Goal: Task Accomplishment & Management: Use online tool/utility

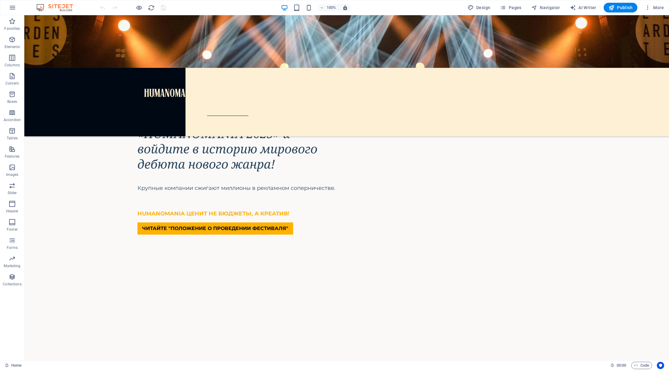
scroll to position [432, 0]
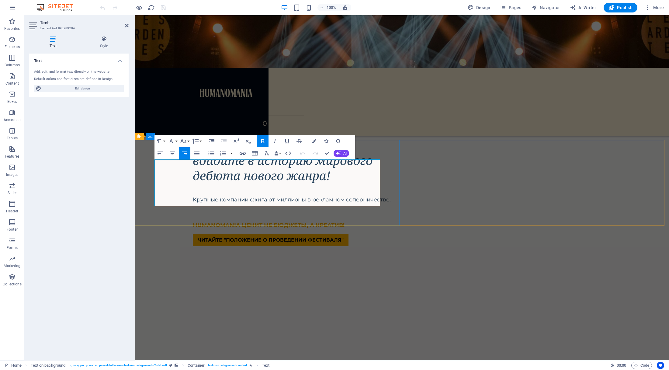
drag, startPoint x: 380, startPoint y: 201, endPoint x: 177, endPoint y: 166, distance: 205.8
click at [176, 142] on button "Font Family" at bounding box center [173, 141] width 12 height 12
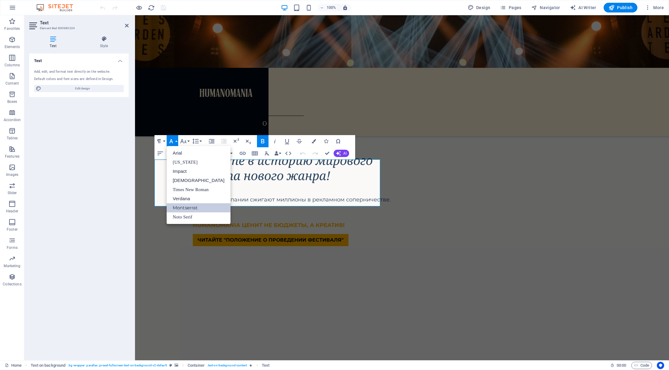
scroll to position [0, 0]
click at [188, 142] on button "Font Size" at bounding box center [185, 141] width 12 height 12
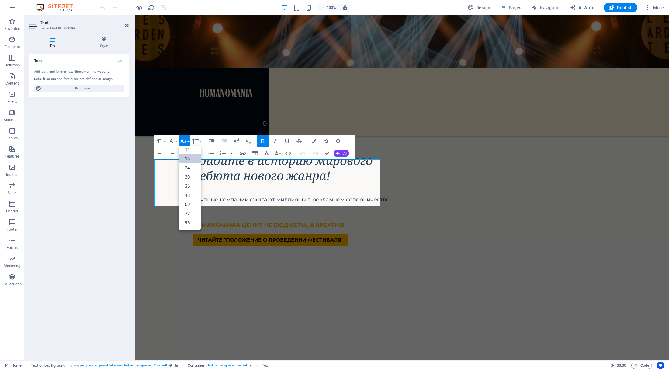
scroll to position [49, 0]
click at [190, 167] on link "24" at bounding box center [190, 168] width 22 height 9
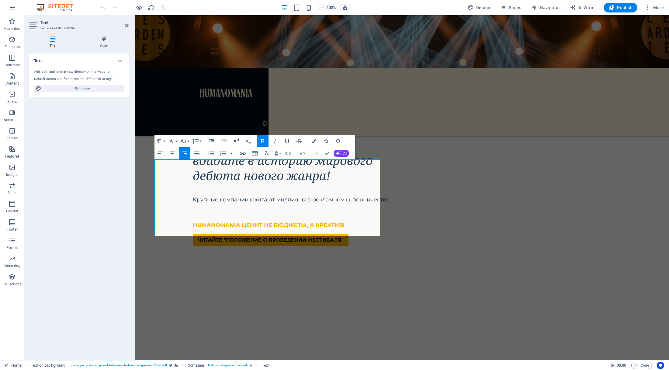
click at [237, 140] on icon "button" at bounding box center [235, 141] width 7 height 7
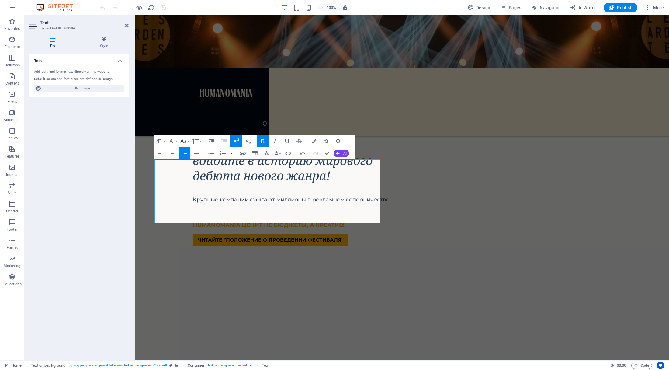
click at [185, 143] on icon "button" at bounding box center [183, 141] width 7 height 7
click at [191, 169] on link "24" at bounding box center [190, 168] width 22 height 9
click at [237, 140] on icon "button" at bounding box center [235, 141] width 7 height 7
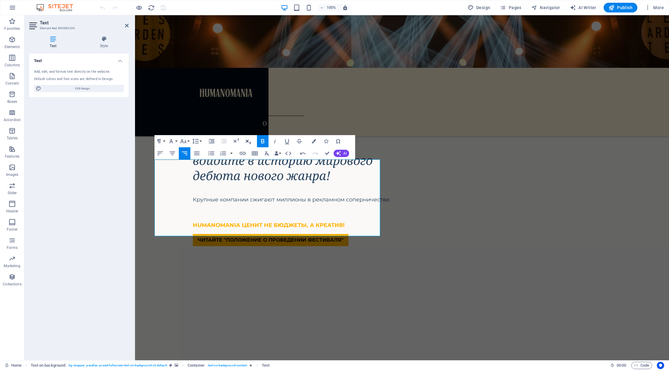
click at [249, 143] on icon "button" at bounding box center [248, 141] width 7 height 7
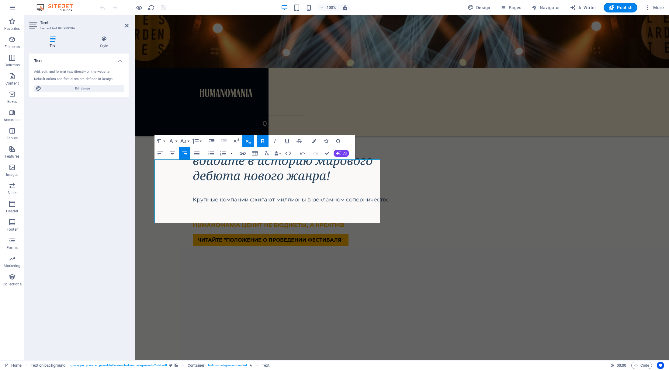
click at [249, 143] on icon "button" at bounding box center [248, 141] width 7 height 7
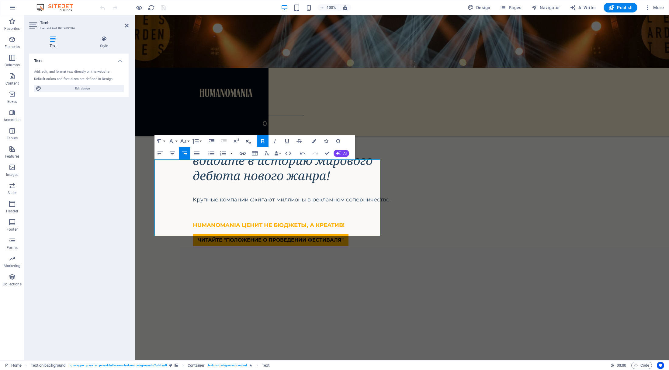
click at [249, 143] on icon "button" at bounding box center [248, 141] width 7 height 7
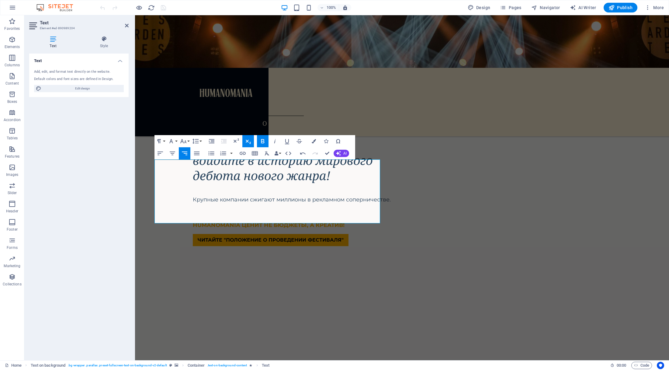
click at [249, 143] on icon "button" at bounding box center [248, 141] width 7 height 7
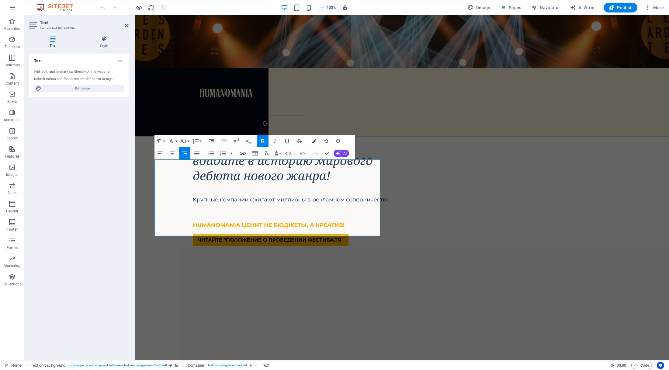
click at [314, 140] on icon "button" at bounding box center [314, 141] width 4 height 4
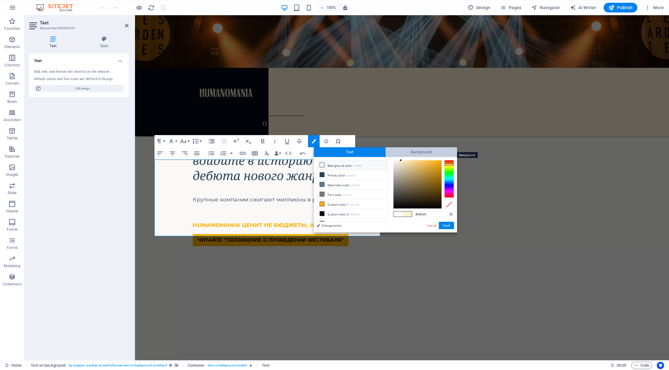
click at [420, 151] on span "Background" at bounding box center [422, 152] width 72 height 10
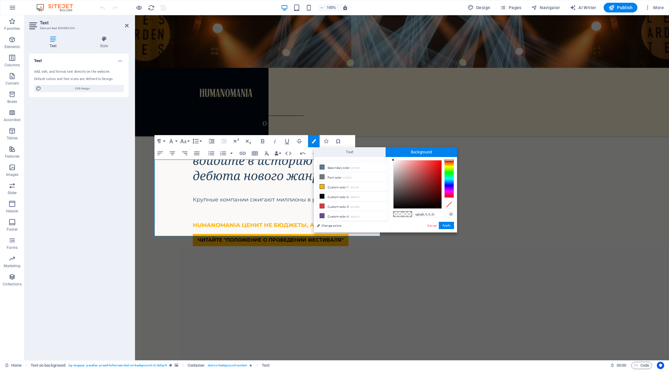
scroll to position [23, 0]
click at [347, 217] on li "Custom color 5 #fdf0d5" at bounding box center [352, 221] width 70 height 10
click at [450, 226] on button "Apply" at bounding box center [446, 225] width 15 height 7
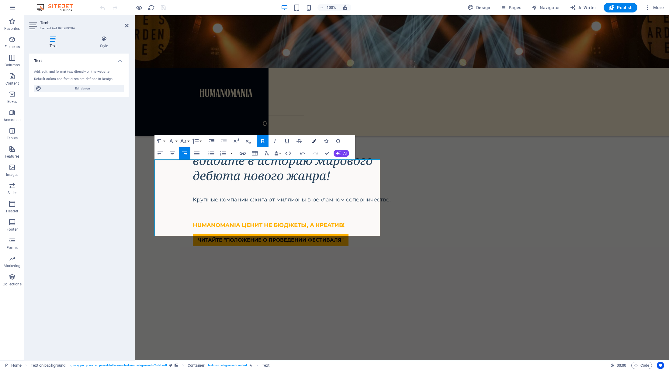
click at [315, 140] on icon "button" at bounding box center [314, 141] width 4 height 4
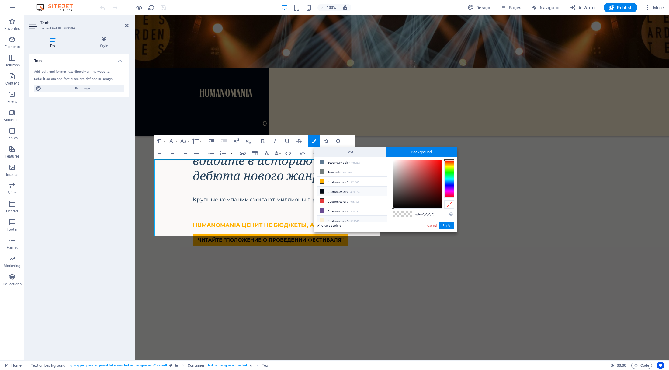
click at [336, 189] on li "Custom color 2 #000814" at bounding box center [352, 192] width 70 height 10
type input "rgba(0, 8, 20, 0)"
click at [451, 226] on button "Apply" at bounding box center [446, 225] width 15 height 7
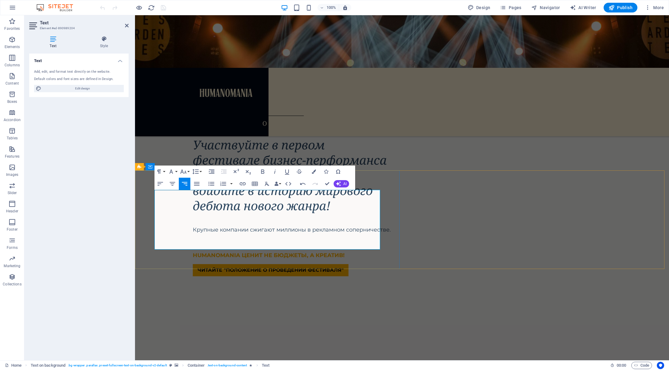
scroll to position [402, 0]
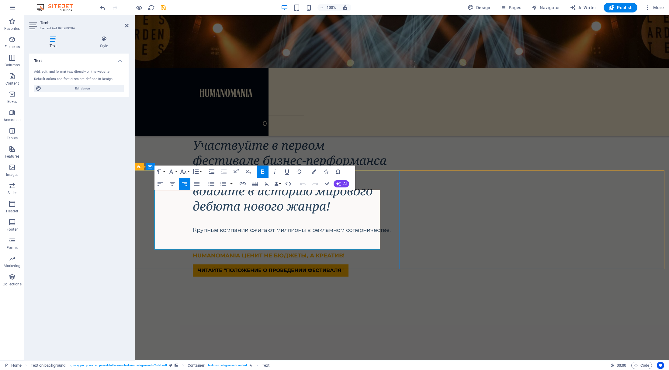
drag, startPoint x: 358, startPoint y: 222, endPoint x: 155, endPoint y: 220, distance: 203.3
click at [315, 170] on icon "button" at bounding box center [314, 171] width 4 height 4
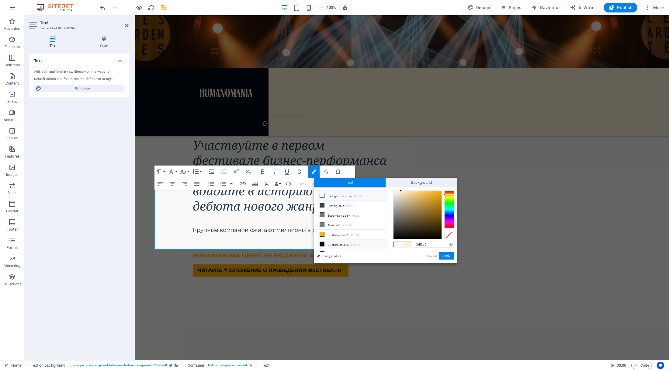
click at [336, 242] on li "Custom color 2 #000814" at bounding box center [352, 244] width 70 height 10
click at [449, 255] on button "Apply" at bounding box center [446, 255] width 15 height 7
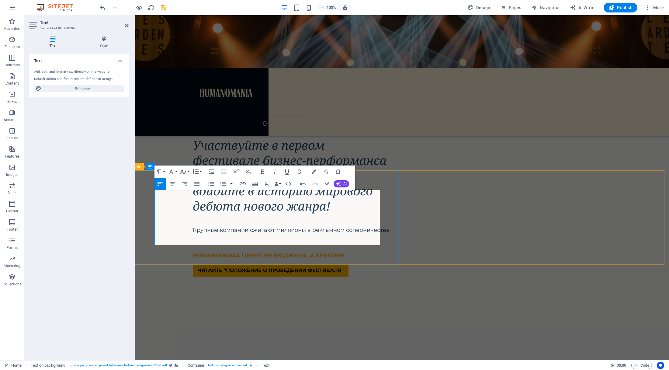
drag, startPoint x: 289, startPoint y: 219, endPoint x: 152, endPoint y: 219, distance: 136.9
click at [315, 171] on icon "button" at bounding box center [314, 171] width 4 height 4
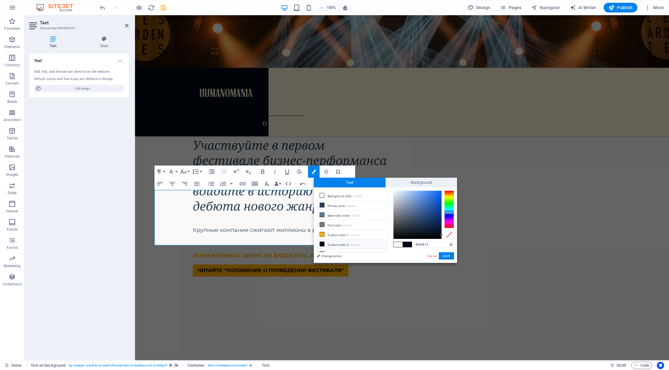
click at [321, 243] on icon at bounding box center [322, 244] width 4 height 4
click at [399, 244] on span at bounding box center [398, 244] width 9 height 5
click at [323, 243] on icon at bounding box center [322, 244] width 4 height 4
click at [449, 256] on button "Apply" at bounding box center [446, 255] width 15 height 7
click at [397, 245] on span at bounding box center [398, 244] width 9 height 5
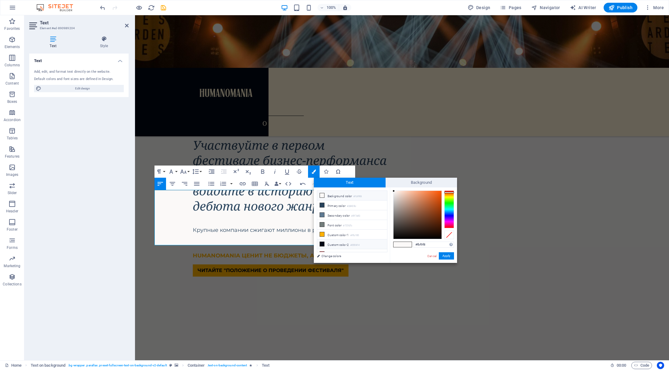
click at [331, 240] on li "Custom color 2 #000814" at bounding box center [352, 244] width 70 height 10
click at [409, 244] on span at bounding box center [407, 244] width 9 height 5
click at [451, 256] on button "Apply" at bounding box center [446, 255] width 15 height 7
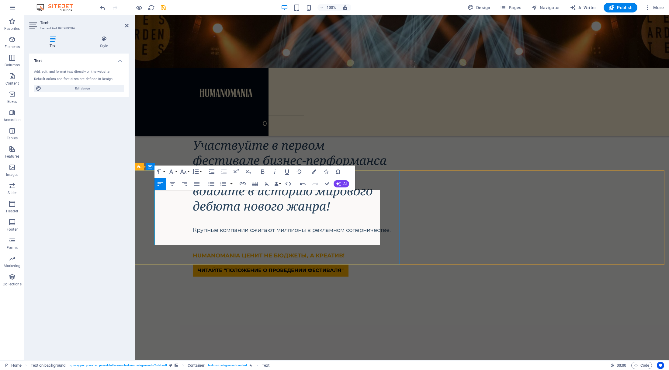
drag, startPoint x: 167, startPoint y: 196, endPoint x: 381, endPoint y: 195, distance: 213.9
click at [313, 170] on icon "button" at bounding box center [314, 171] width 4 height 4
type input "#fdf0d5"
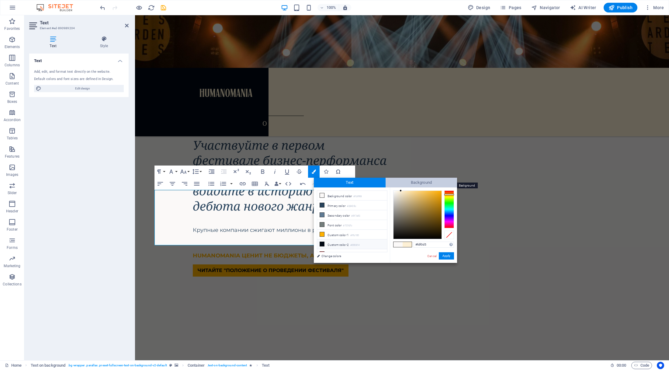
click at [432, 182] on span "Background" at bounding box center [422, 183] width 72 height 10
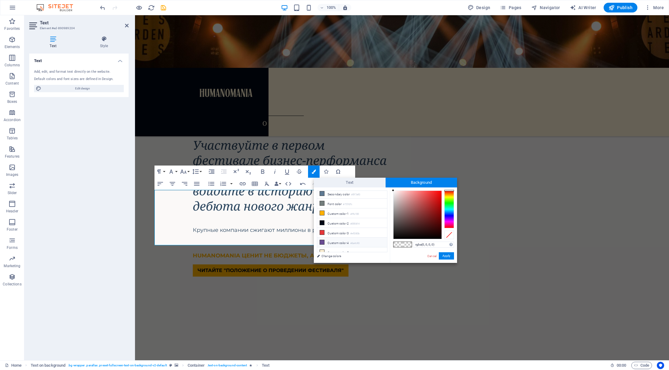
scroll to position [23, 0]
click at [333, 250] on li "Custom color 5 #fdf0d5" at bounding box center [352, 251] width 70 height 10
click at [448, 256] on button "Apply" at bounding box center [446, 255] width 15 height 7
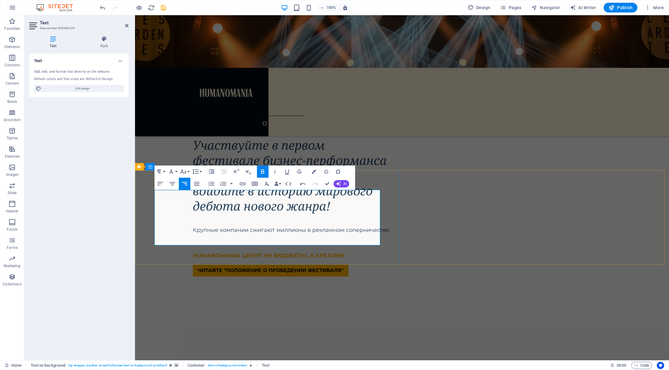
drag, startPoint x: 295, startPoint y: 241, endPoint x: 398, endPoint y: 244, distance: 102.9
click at [316, 169] on icon "button" at bounding box center [314, 171] width 4 height 4
type input "rgba(0, 0, 0, 0)"
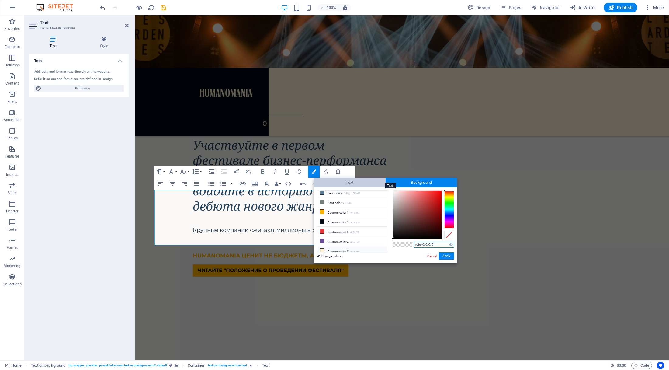
click at [347, 182] on span "Text" at bounding box center [350, 183] width 72 height 10
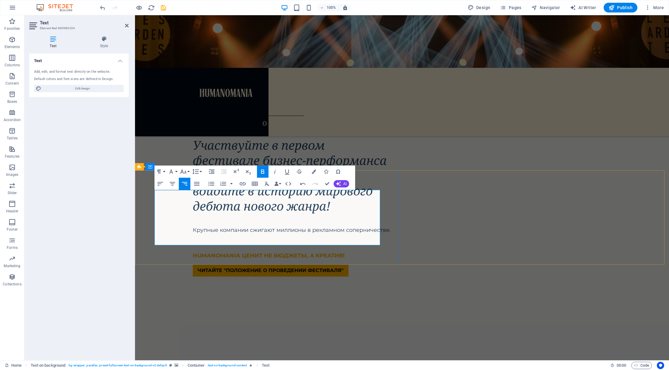
drag, startPoint x: 379, startPoint y: 240, endPoint x: 299, endPoint y: 240, distance: 79.7
drag, startPoint x: 295, startPoint y: 241, endPoint x: 392, endPoint y: 242, distance: 97.1
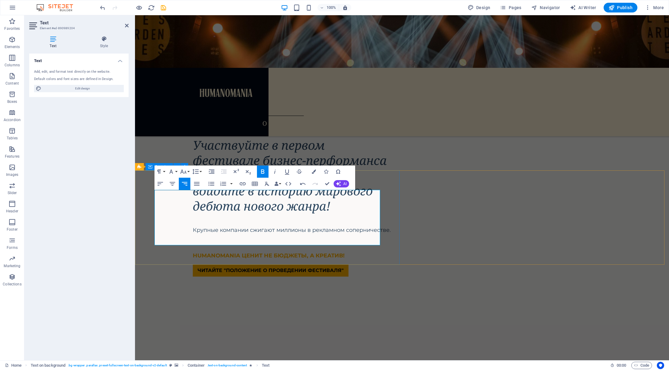
click at [316, 171] on icon "button" at bounding box center [314, 171] width 4 height 4
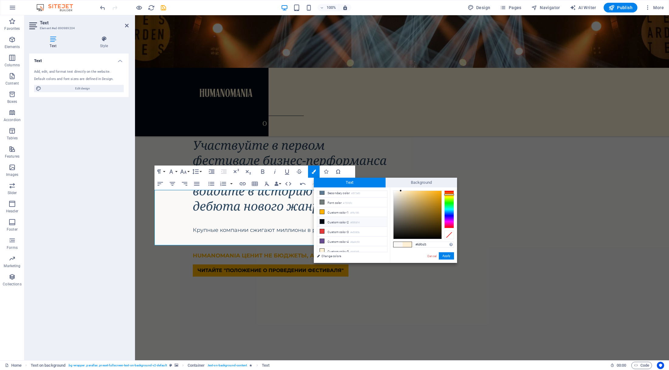
click at [322, 219] on icon at bounding box center [322, 221] width 4 height 4
click at [448, 256] on button "Apply" at bounding box center [446, 255] width 15 height 7
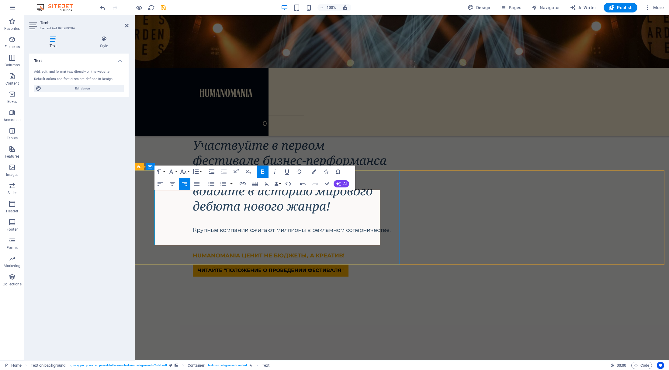
drag, startPoint x: 288, startPoint y: 219, endPoint x: 281, endPoint y: 219, distance: 7.9
drag, startPoint x: 289, startPoint y: 220, endPoint x: 148, endPoint y: 218, distance: 141.2
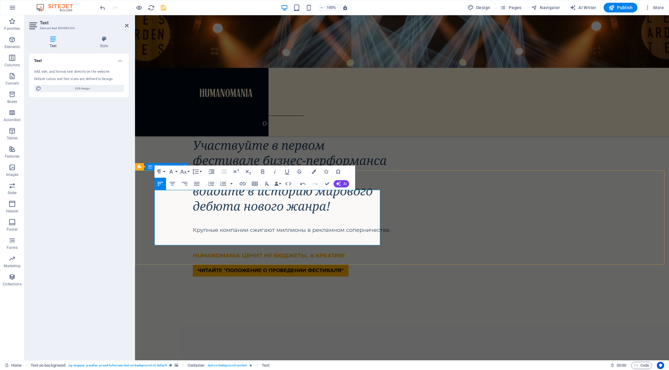
click at [314, 170] on icon "button" at bounding box center [314, 171] width 4 height 4
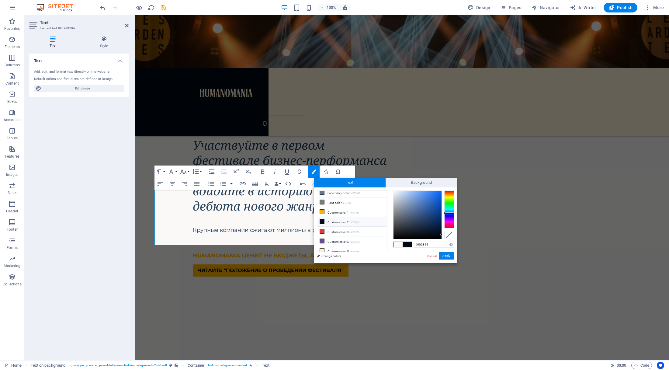
click at [322, 219] on icon at bounding box center [322, 221] width 4 height 4
click at [448, 256] on button "Apply" at bounding box center [446, 255] width 15 height 7
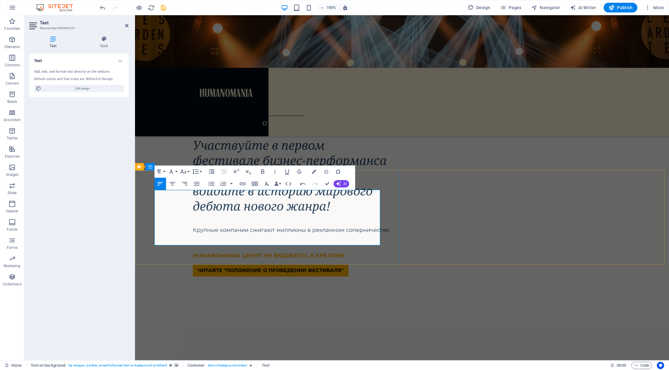
drag, startPoint x: 291, startPoint y: 219, endPoint x: 155, endPoint y: 217, distance: 136.6
click at [315, 168] on button "Colors" at bounding box center [314, 172] width 12 height 12
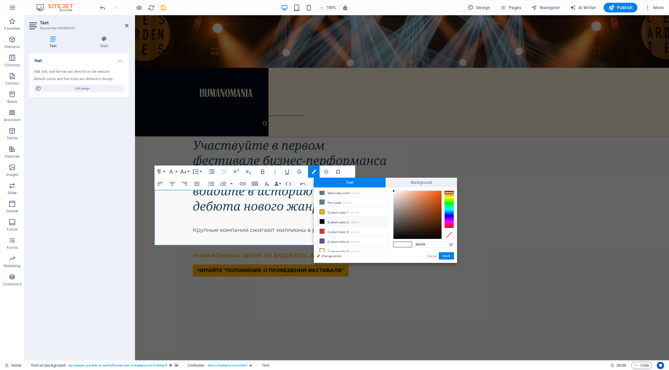
click at [323, 219] on icon at bounding box center [322, 221] width 4 height 4
click at [409, 245] on span at bounding box center [407, 244] width 9 height 5
click at [449, 256] on button "Apply" at bounding box center [446, 255] width 15 height 7
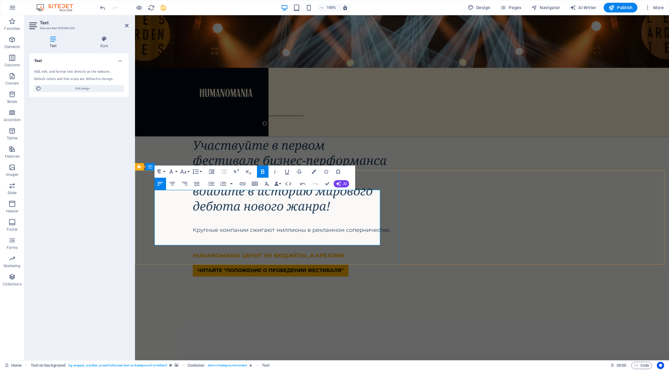
drag, startPoint x: 168, startPoint y: 195, endPoint x: 382, endPoint y: 198, distance: 213.9
click at [316, 170] on icon "button" at bounding box center [314, 171] width 4 height 4
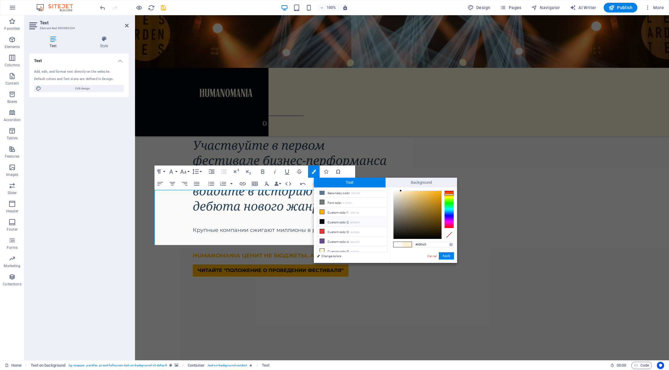
click at [323, 220] on icon at bounding box center [322, 221] width 4 height 4
click at [445, 255] on button "Apply" at bounding box center [446, 255] width 15 height 7
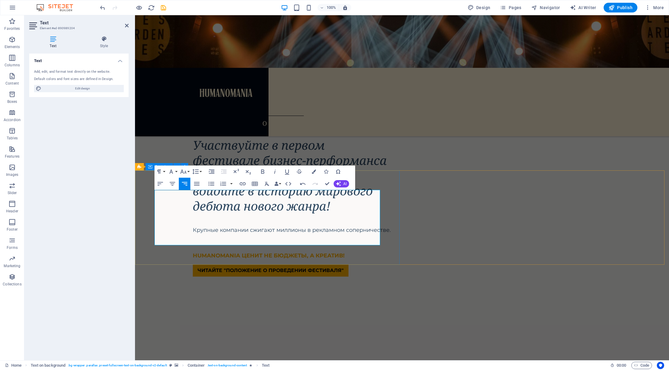
drag, startPoint x: 169, startPoint y: 196, endPoint x: 392, endPoint y: 198, distance: 223.0
click at [315, 170] on icon "button" at bounding box center [314, 171] width 4 height 4
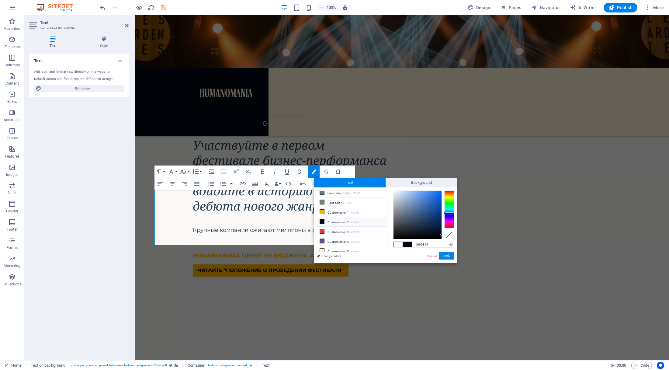
click at [321, 219] on icon at bounding box center [322, 221] width 4 height 4
click at [449, 257] on button "Apply" at bounding box center [446, 255] width 15 height 7
click at [398, 244] on span at bounding box center [398, 244] width 9 height 5
click at [324, 219] on span at bounding box center [322, 221] width 5 height 5
type input "#000814"
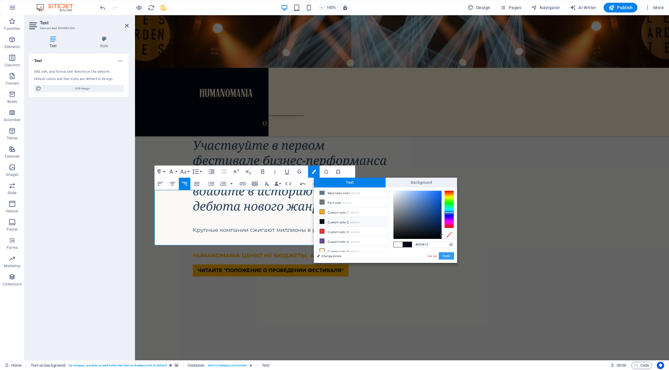
click at [449, 256] on button "Apply" at bounding box center [446, 255] width 15 height 7
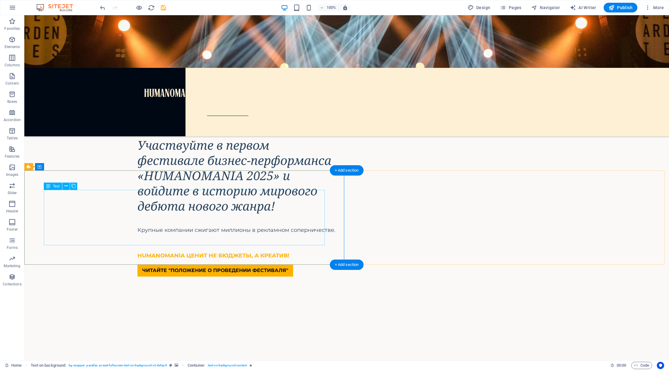
drag, startPoint x: 230, startPoint y: 196, endPoint x: 120, endPoint y: 197, distance: 110.1
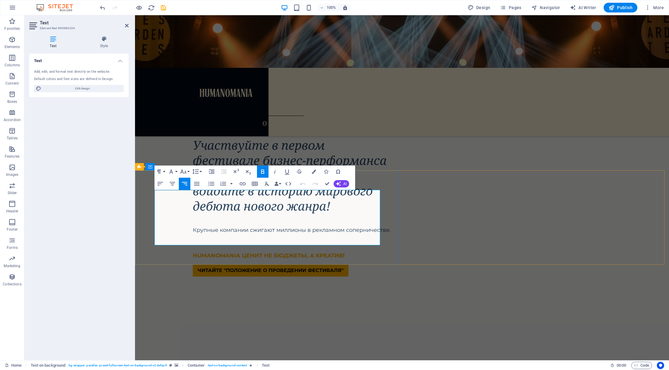
drag, startPoint x: 169, startPoint y: 196, endPoint x: 380, endPoint y: 196, distance: 210.2
click at [187, 171] on icon "button" at bounding box center [183, 171] width 7 height 7
click at [189, 216] on link "36" at bounding box center [190, 216] width 22 height 9
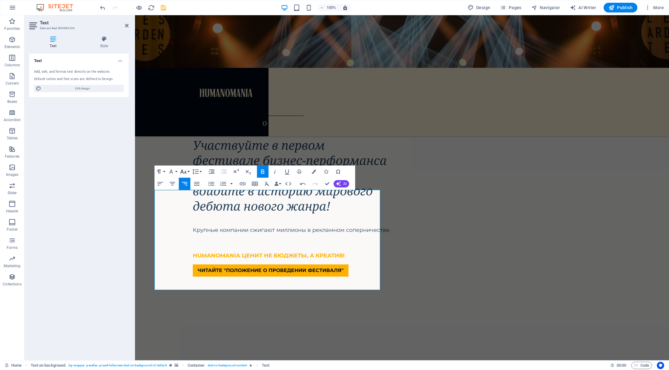
click at [186, 168] on icon "button" at bounding box center [183, 171] width 7 height 7
click at [192, 196] on link "24" at bounding box center [190, 198] width 22 height 9
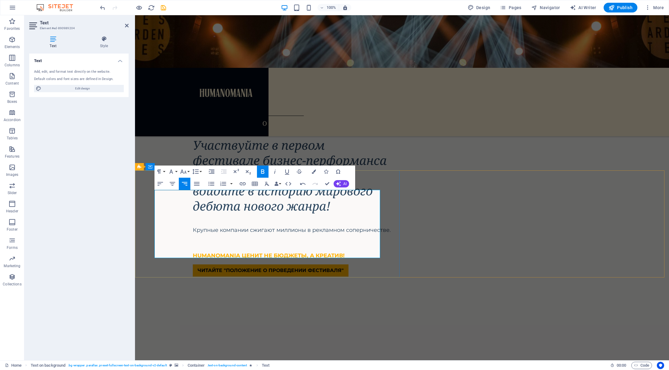
drag, startPoint x: 299, startPoint y: 236, endPoint x: 153, endPoint y: 230, distance: 146.5
drag, startPoint x: 155, startPoint y: 232, endPoint x: 296, endPoint y: 233, distance: 141.2
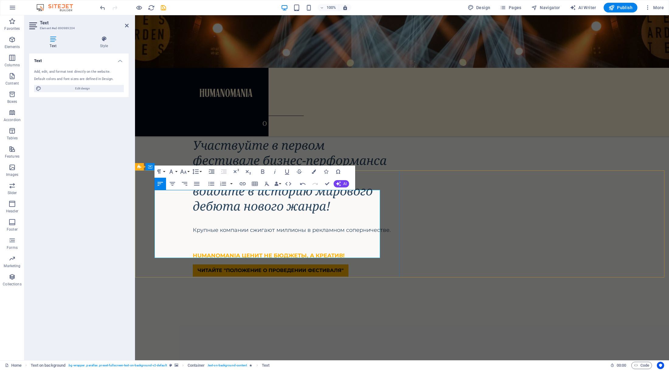
click at [189, 171] on button "Font Size" at bounding box center [185, 172] width 12 height 12
click at [191, 198] on link "24" at bounding box center [190, 198] width 22 height 9
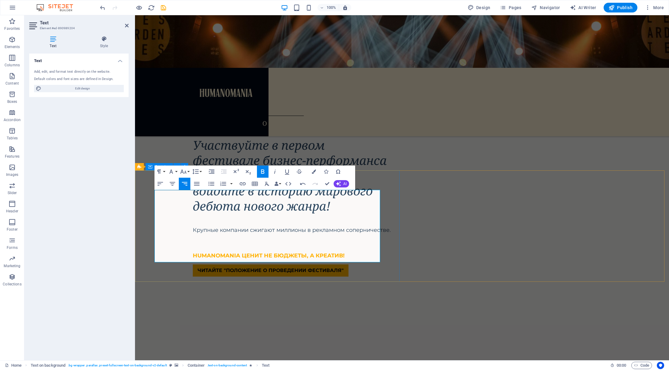
drag, startPoint x: 294, startPoint y: 258, endPoint x: 386, endPoint y: 259, distance: 91.9
click at [187, 170] on button "Font Size" at bounding box center [185, 172] width 12 height 12
click at [190, 197] on link "24" at bounding box center [190, 198] width 22 height 9
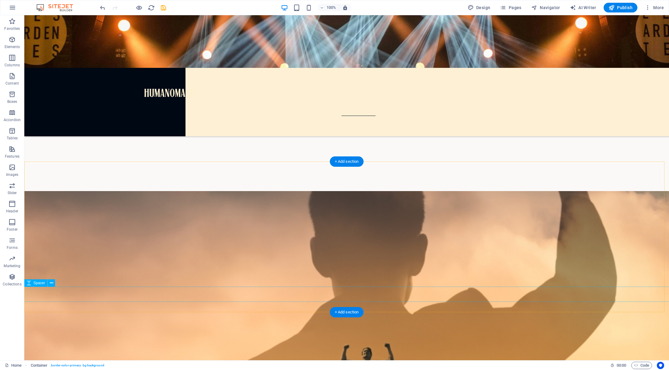
scroll to position [2319, 0]
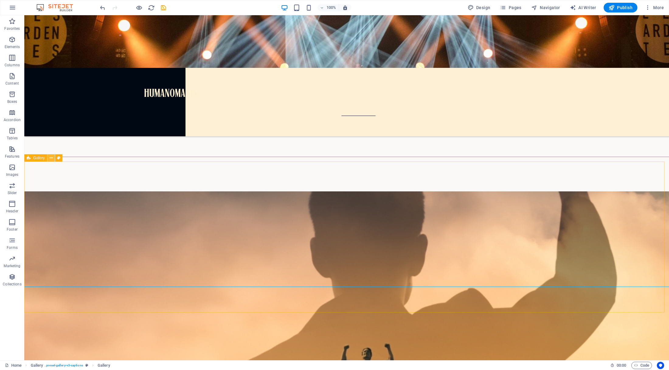
click at [51, 158] on icon at bounding box center [51, 158] width 3 height 6
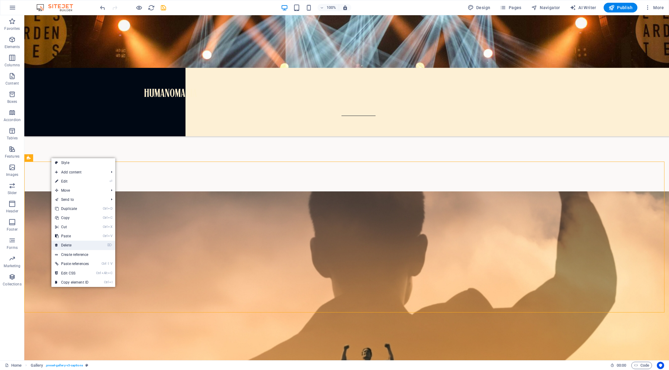
click at [67, 245] on link "⌦ Delete" at bounding box center [71, 245] width 41 height 9
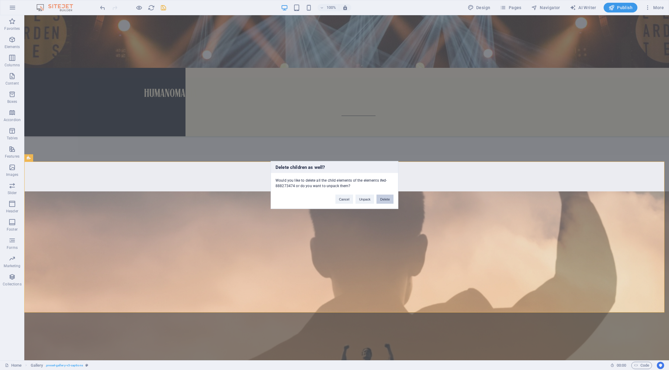
click at [388, 198] on button "Delete" at bounding box center [385, 199] width 17 height 9
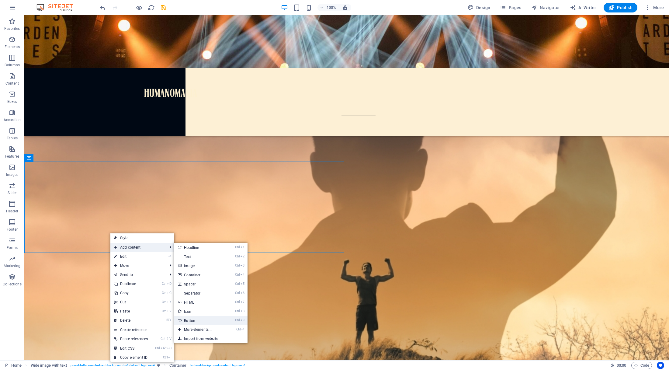
click at [195, 322] on link "Ctrl 9 Button" at bounding box center [199, 320] width 50 height 9
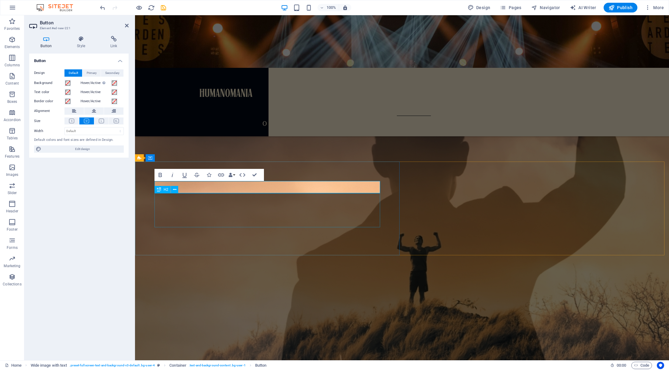
scroll to position [2621, 0]
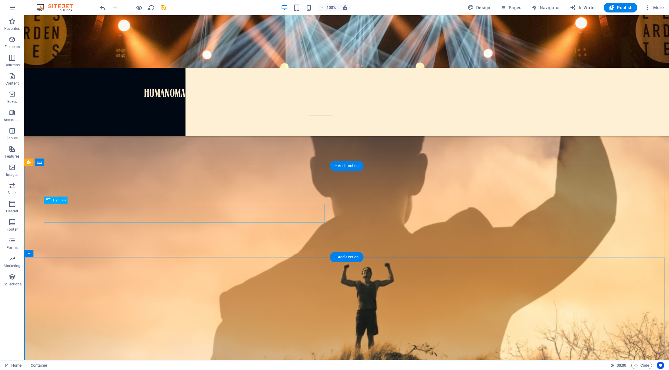
scroll to position [2314, 0]
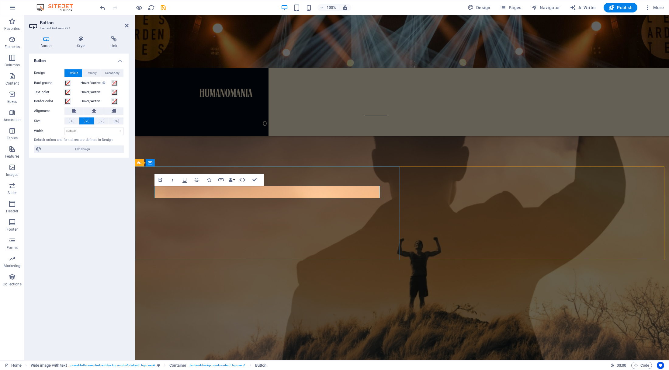
drag, startPoint x: 190, startPoint y: 191, endPoint x: 159, endPoint y: 193, distance: 31.1
click at [46, 42] on icon at bounding box center [46, 39] width 34 height 6
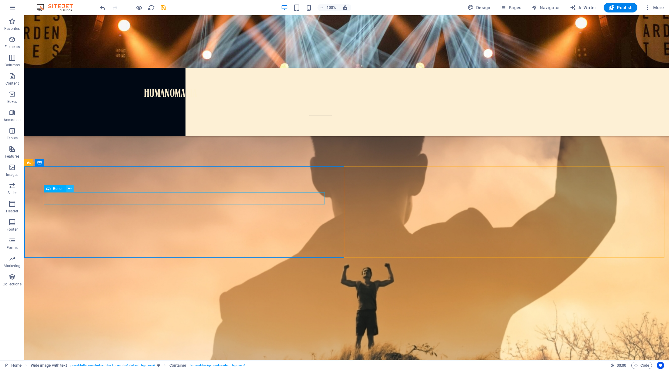
click at [70, 188] on icon at bounding box center [69, 189] width 3 height 6
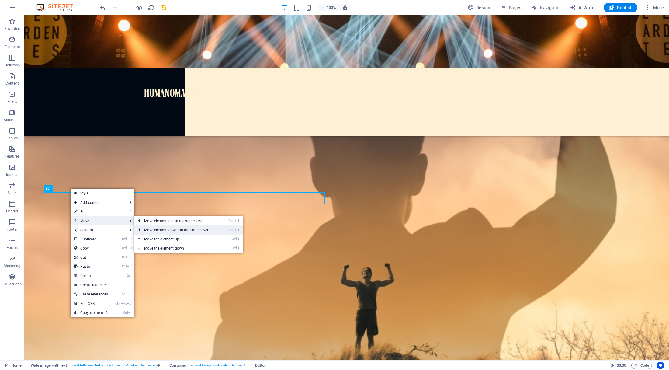
click at [152, 229] on link "Ctrl ⇧ ⬇ Move element down on the same level" at bounding box center [177, 229] width 86 height 9
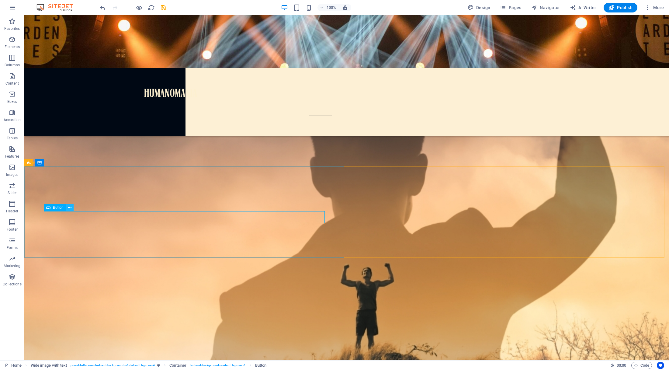
click at [71, 208] on icon at bounding box center [69, 207] width 3 height 6
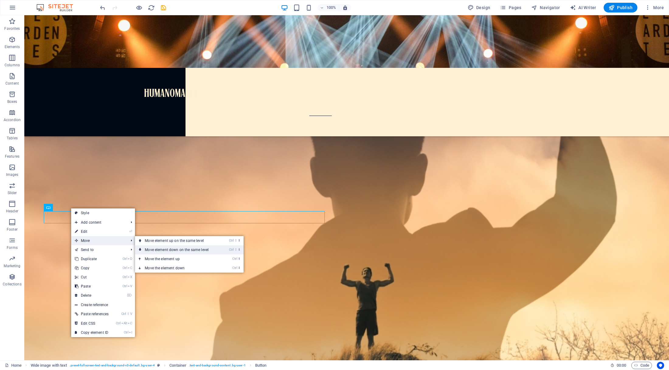
click at [166, 249] on link "Ctrl ⇧ ⬇ Move element down on the same level" at bounding box center [178, 249] width 86 height 9
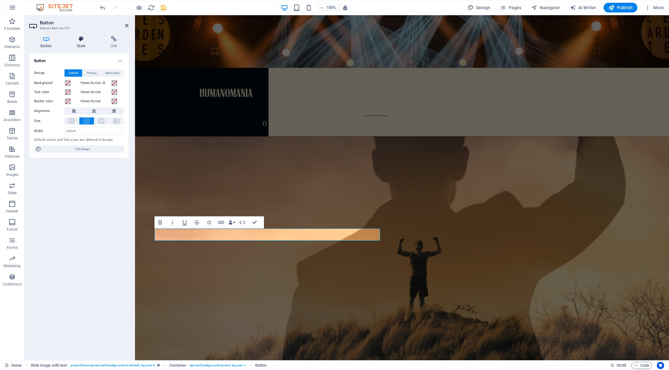
click at [82, 44] on h4 "Style" at bounding box center [82, 42] width 33 height 13
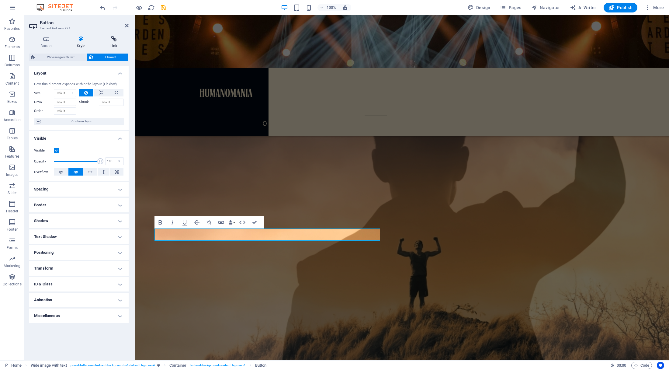
click at [115, 44] on h4 "Link" at bounding box center [114, 42] width 30 height 13
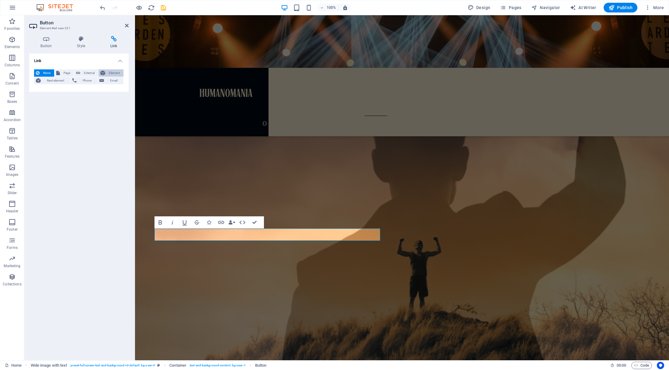
click at [116, 72] on span "Element" at bounding box center [114, 72] width 15 height 7
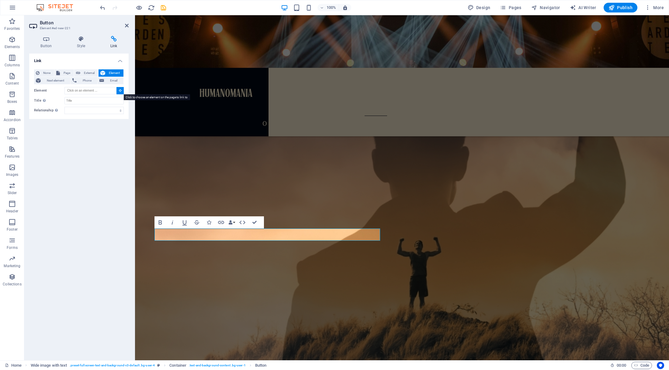
click at [122, 90] on button at bounding box center [120, 90] width 7 height 7
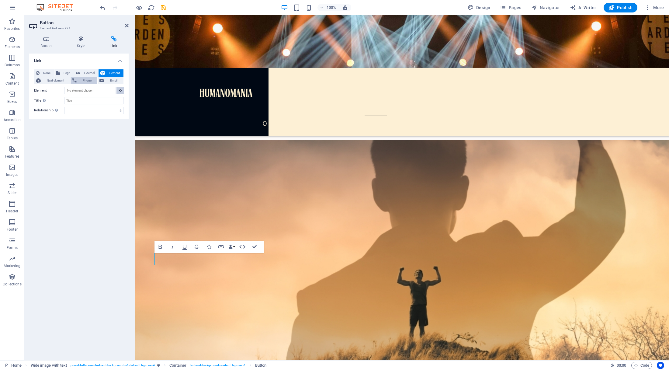
scroll to position [2261, 0]
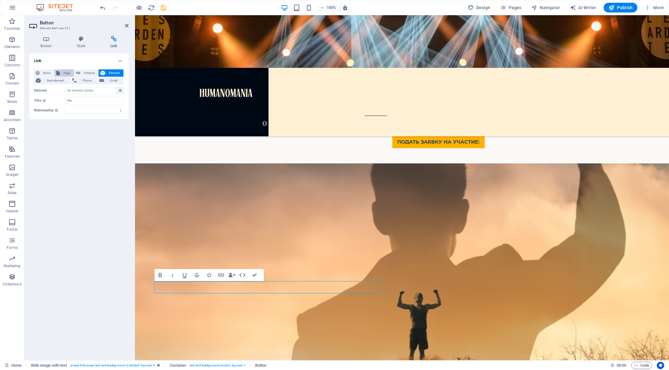
click at [62, 71] on span "Page" at bounding box center [67, 72] width 10 height 7
click at [66, 73] on span "Page" at bounding box center [67, 72] width 10 height 7
click at [59, 80] on span "Next element" at bounding box center [56, 80] width 26 height 7
click at [48, 73] on span "None" at bounding box center [46, 72] width 11 height 7
click at [114, 73] on span "Element" at bounding box center [114, 72] width 15 height 7
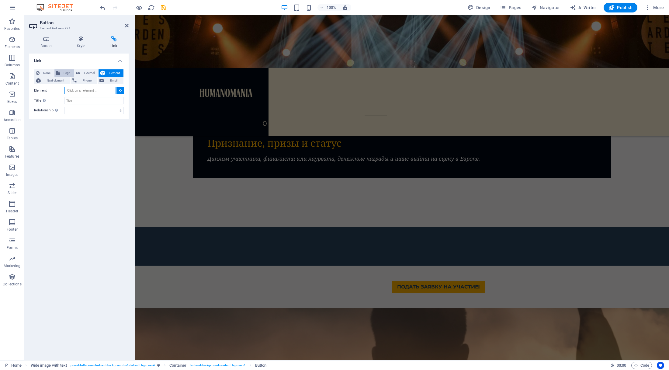
scroll to position [2099, 0]
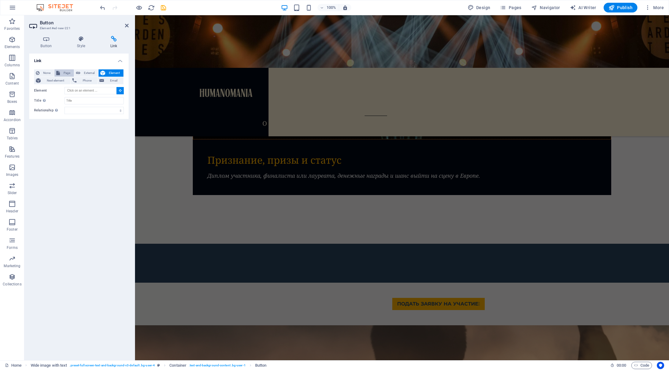
click at [65, 72] on span "Page" at bounding box center [67, 72] width 10 height 7
select select
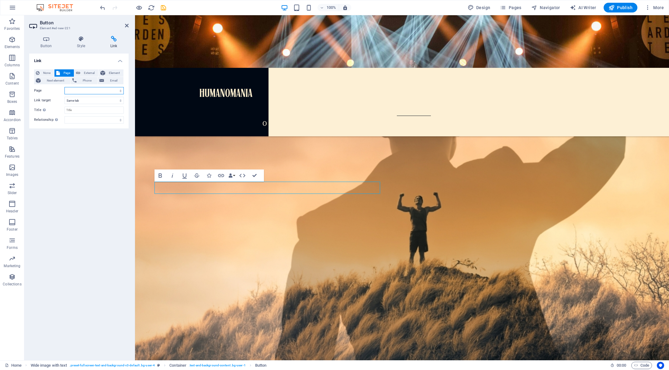
scroll to position [2361, 0]
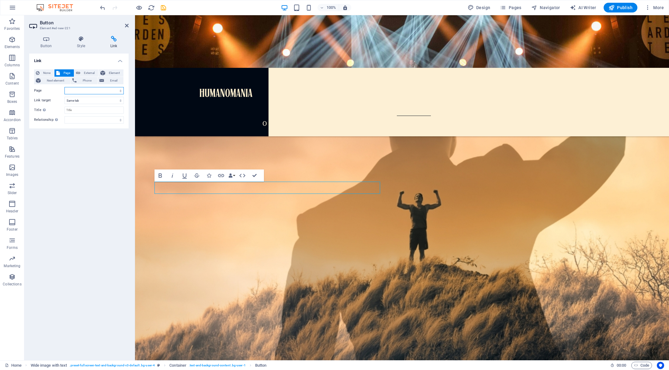
click at [85, 90] on select "Home Practices About Us Team Contact Us News Legal Notice Privacy" at bounding box center [94, 90] width 59 height 7
click at [59, 81] on span "Next element" at bounding box center [56, 80] width 26 height 7
click at [82, 98] on input "Title Additional link description, should not be the same as the link text. The…" at bounding box center [94, 97] width 59 height 7
click at [54, 145] on div "Link None Page External Element Next element Phone Email Sets a link to the ele…" at bounding box center [78, 205] width 99 height 302
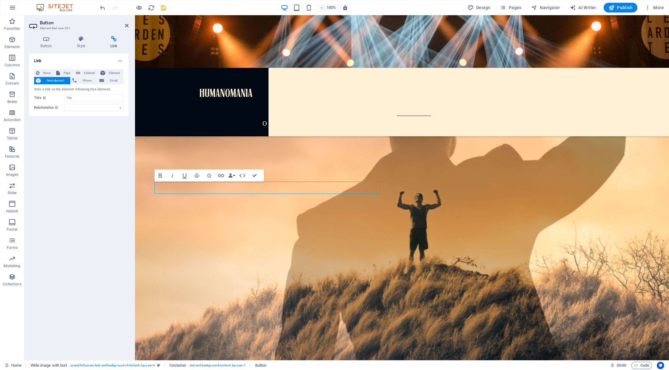
click at [95, 168] on div "Link None Page External Element Next element Phone Email Sets a link to the ele…" at bounding box center [78, 205] width 99 height 302
click at [82, 43] on h4 "Style" at bounding box center [82, 42] width 33 height 13
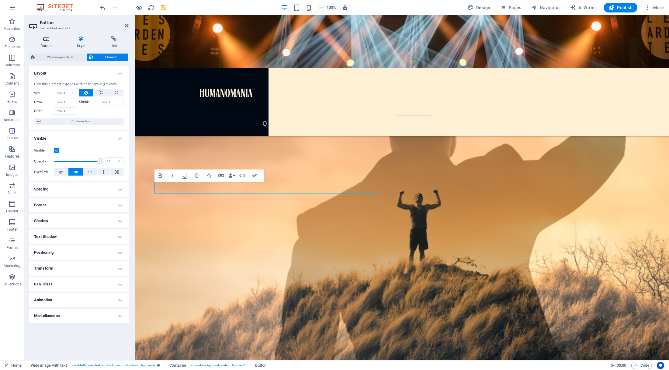
click at [47, 44] on h4 "Button" at bounding box center [47, 42] width 37 height 13
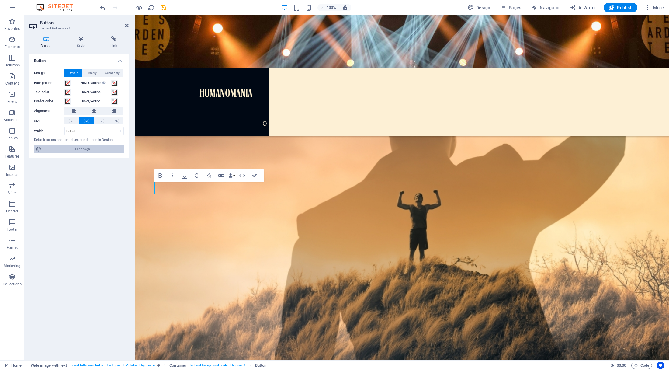
click at [88, 150] on span "Edit design" at bounding box center [82, 148] width 79 height 7
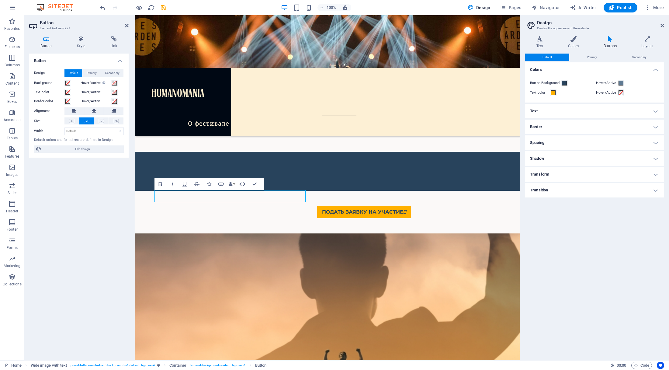
scroll to position [2617, 0]
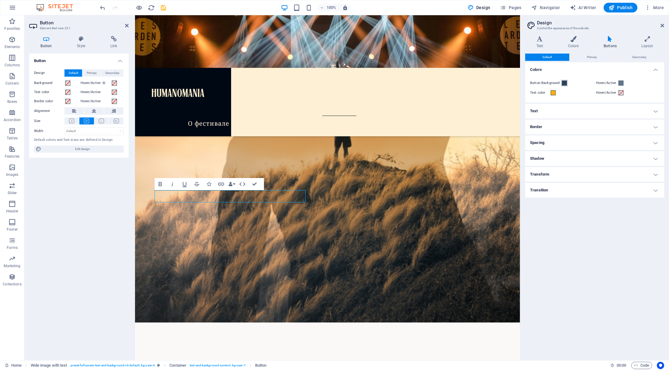
click at [564, 83] on span at bounding box center [564, 83] width 5 height 5
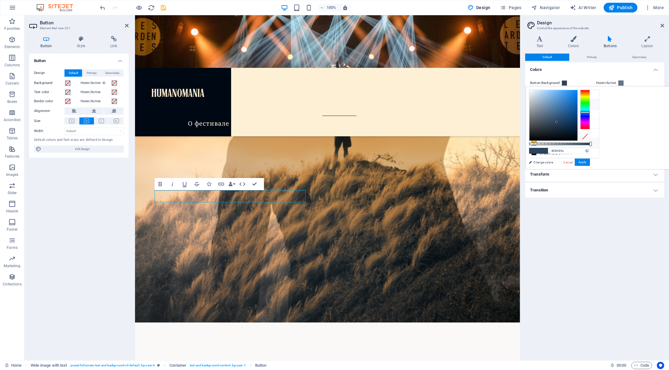
click at [535, 142] on icon at bounding box center [534, 143] width 4 height 4
type input "#ffb100"
click at [589, 75] on div "Button Background Hover/Active Text color Hover/Active" at bounding box center [594, 87] width 141 height 29
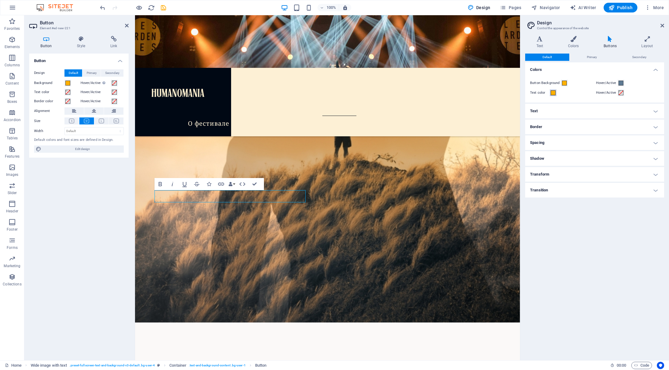
click at [553, 93] on span at bounding box center [553, 92] width 5 height 5
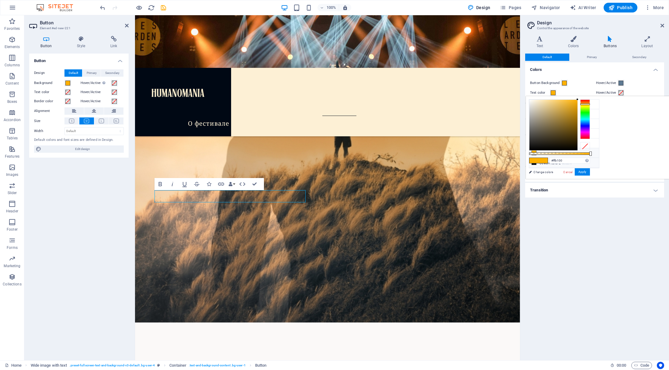
click at [534, 160] on icon at bounding box center [534, 162] width 4 height 4
type input "#000814"
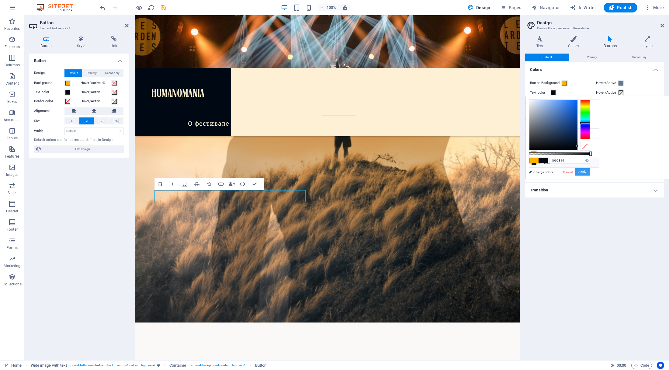
click at [590, 171] on button "Apply" at bounding box center [582, 171] width 15 height 7
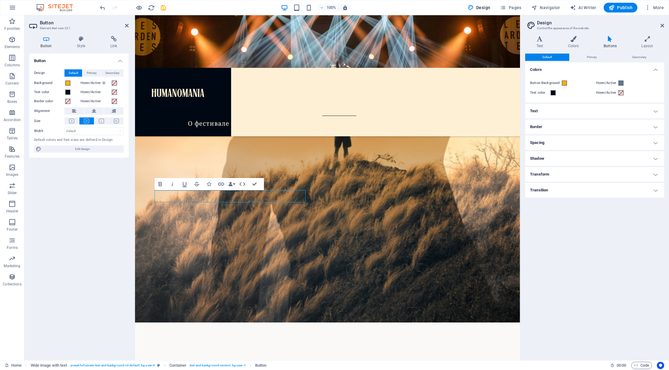
click at [582, 253] on div "Default Primary Secondary Colors Button Background Hover/Active Text color Hove…" at bounding box center [594, 205] width 139 height 302
click at [662, 25] on icon at bounding box center [663, 25] width 4 height 5
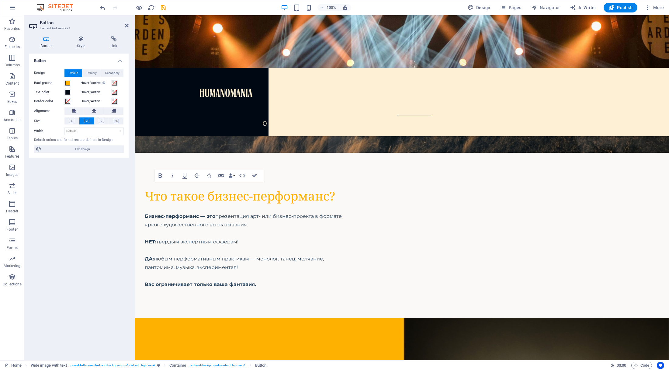
scroll to position [2361, 0]
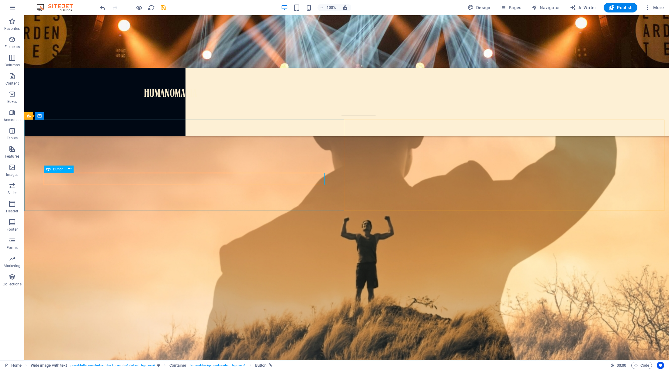
click at [57, 169] on span "Button" at bounding box center [58, 169] width 11 height 4
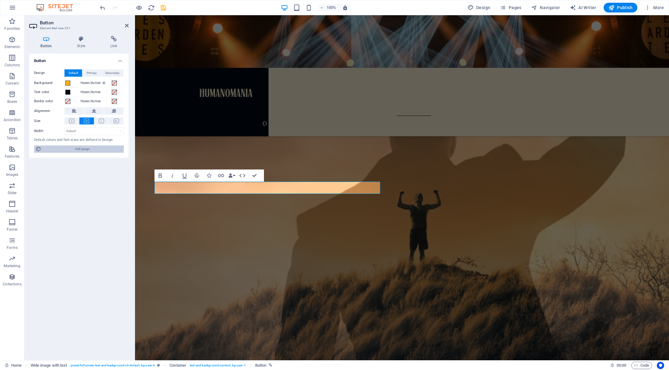
click at [83, 149] on span "Edit design" at bounding box center [82, 148] width 79 height 7
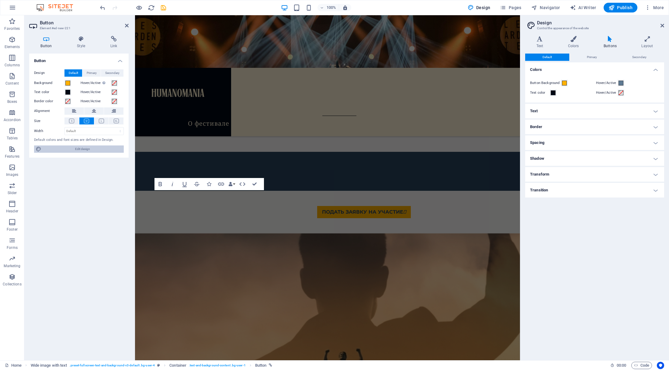
scroll to position [2617, 0]
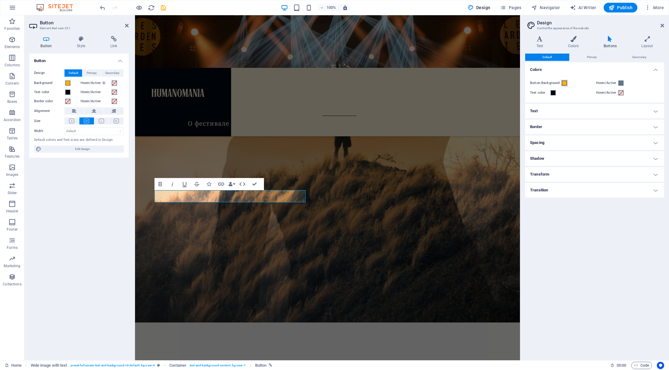
click at [565, 83] on span at bounding box center [564, 83] width 5 height 5
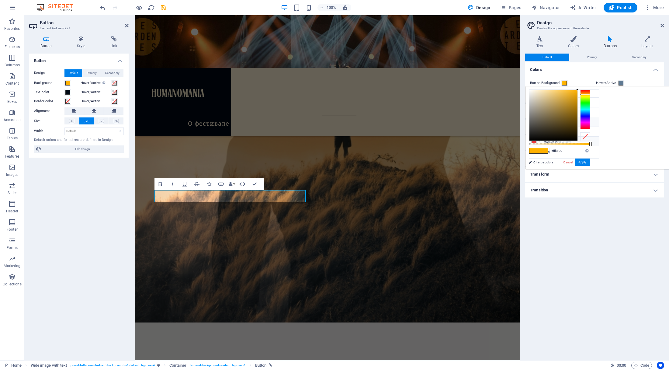
scroll to position [25, 0]
click at [532, 136] on icon at bounding box center [534, 138] width 4 height 4
type input "#e5383b"
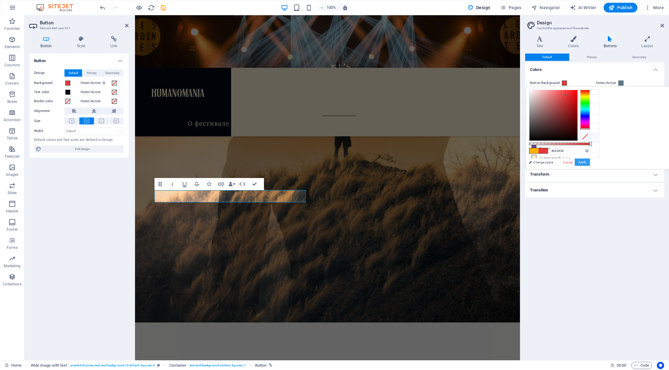
click at [590, 163] on button "Apply" at bounding box center [582, 162] width 15 height 7
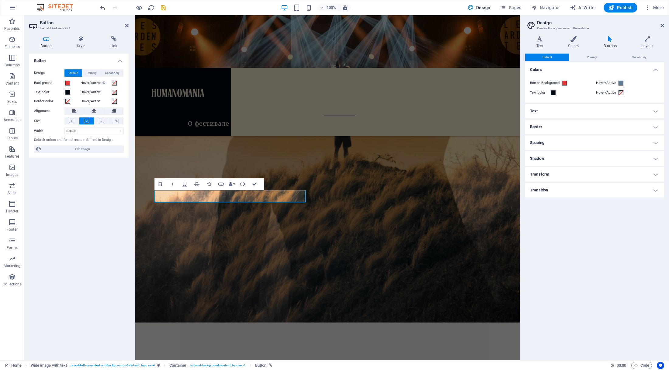
click at [573, 261] on div "Default Primary Secondary Colors Button Background Hover/Active Text color Hove…" at bounding box center [594, 205] width 139 height 302
click at [664, 24] on icon at bounding box center [663, 25] width 4 height 5
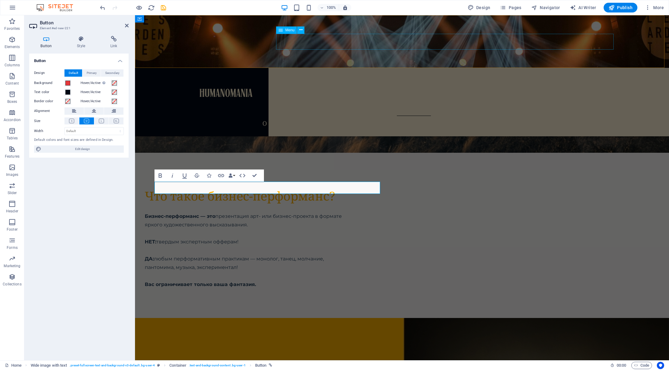
scroll to position [2361, 0]
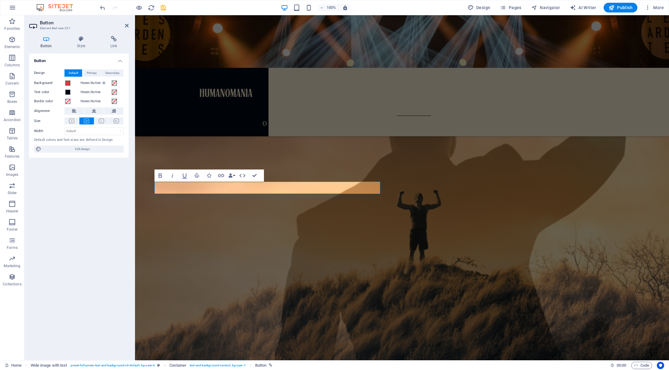
click at [130, 197] on div "Button Style Link Button Design Default Primary Secondary Background Hover/Acti…" at bounding box center [78, 195] width 109 height 329
click at [126, 24] on icon at bounding box center [127, 25] width 4 height 5
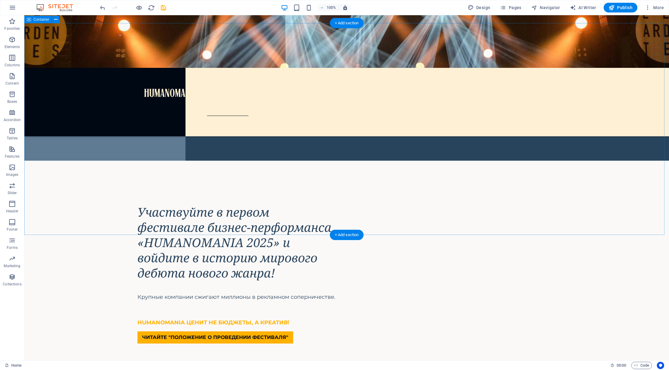
scroll to position [337, 0]
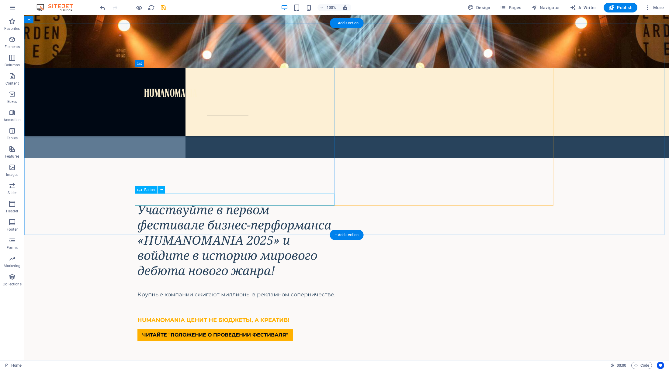
click at [229, 329] on div "ЧИТАЙТЕ "ПОЛОЖЕНИЕ О ПРОВЕДЕНИИ ФЕСТИВАЛЯ"" at bounding box center [238, 335] width 200 height 12
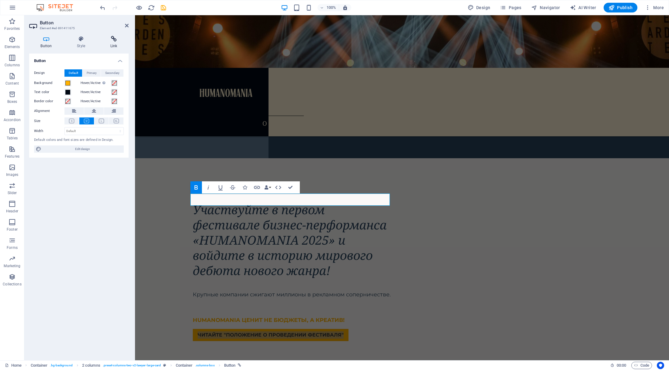
click at [114, 41] on icon at bounding box center [114, 39] width 30 height 6
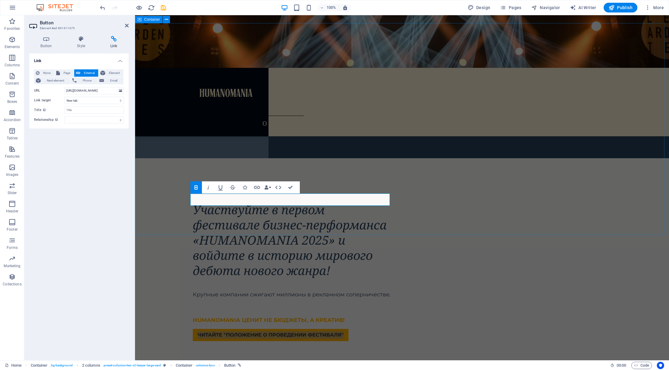
click at [126, 26] on icon at bounding box center [127, 25] width 4 height 5
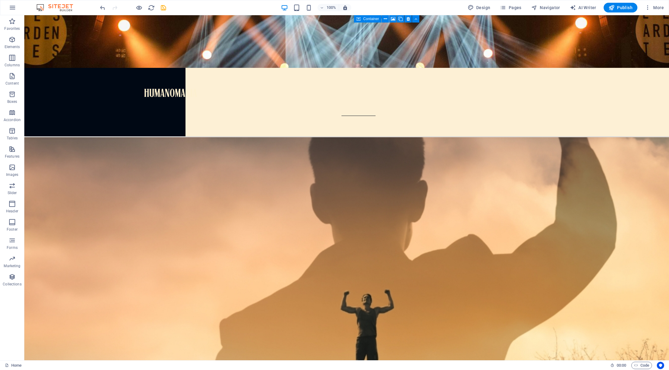
scroll to position [2371, 0]
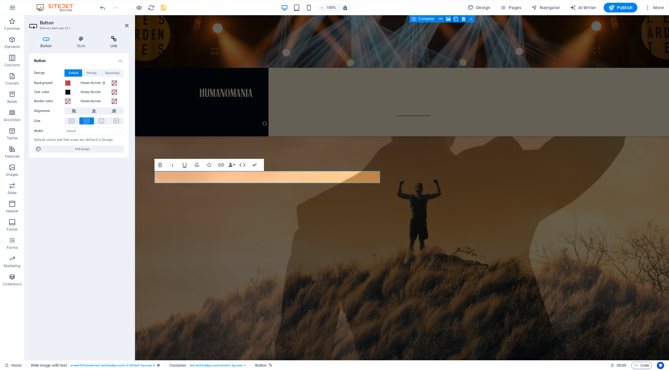
click at [115, 39] on icon at bounding box center [114, 39] width 30 height 6
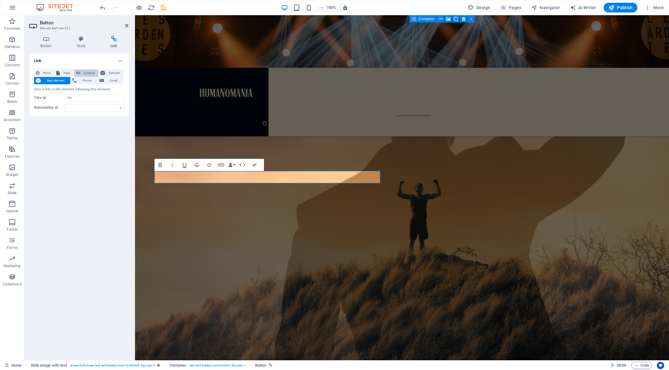
click at [86, 72] on span "External" at bounding box center [89, 72] width 14 height 7
select select "blank"
click at [121, 90] on icon at bounding box center [120, 90] width 3 height 7
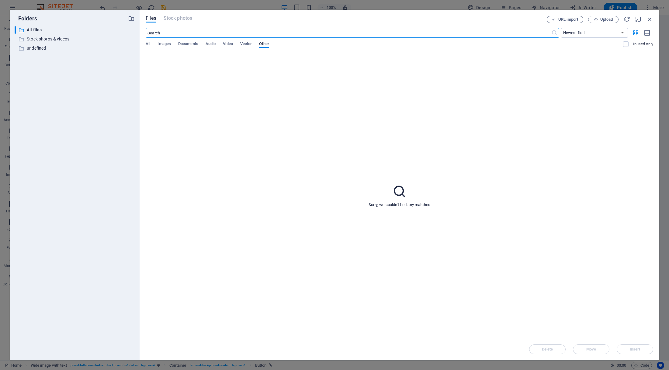
scroll to position [2628, 0]
click at [605, 19] on span "Upload" at bounding box center [607, 20] width 12 height 4
type input "[URL][DOMAIN_NAME]"
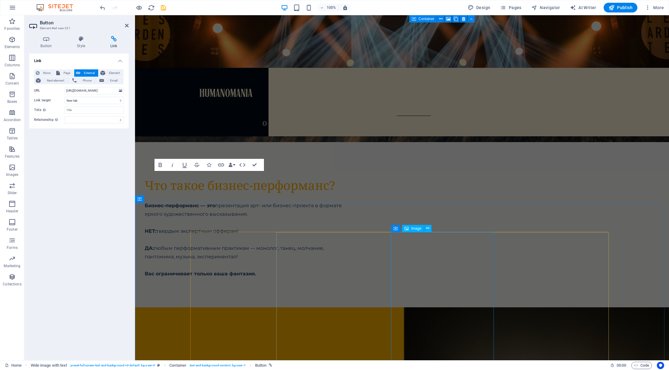
scroll to position [2371, 0]
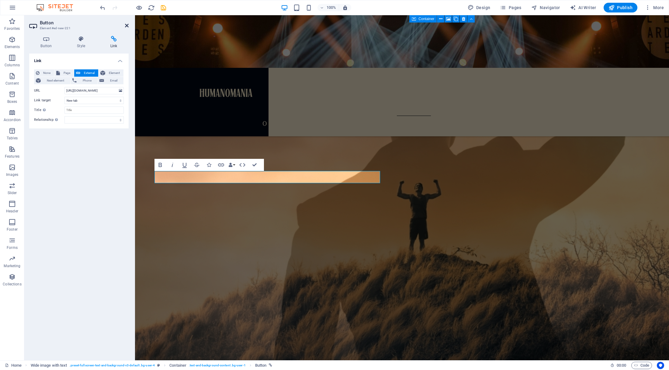
click at [126, 24] on icon at bounding box center [127, 25] width 4 height 5
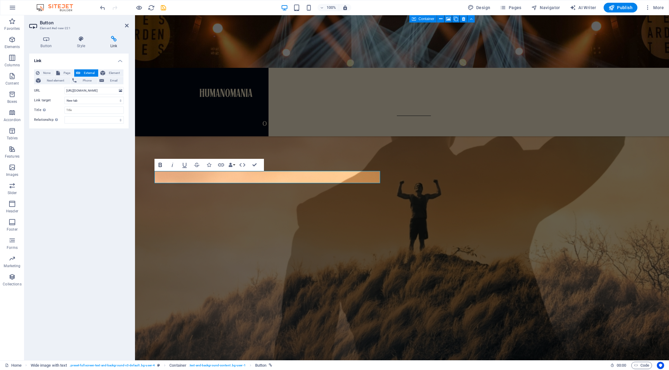
click at [160, 165] on icon "button" at bounding box center [160, 165] width 3 height 4
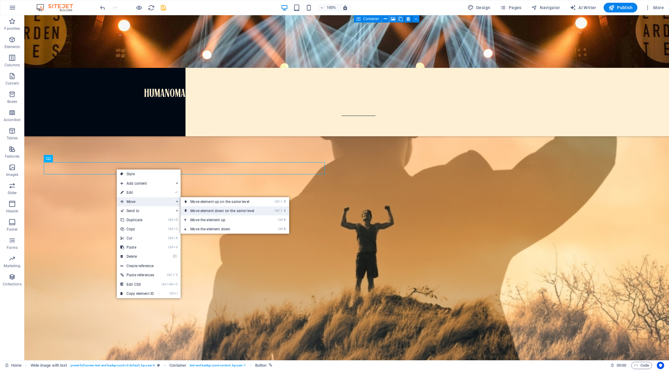
click at [195, 209] on link "Ctrl ⇧ ⬇ Move element down on the same level" at bounding box center [224, 210] width 86 height 9
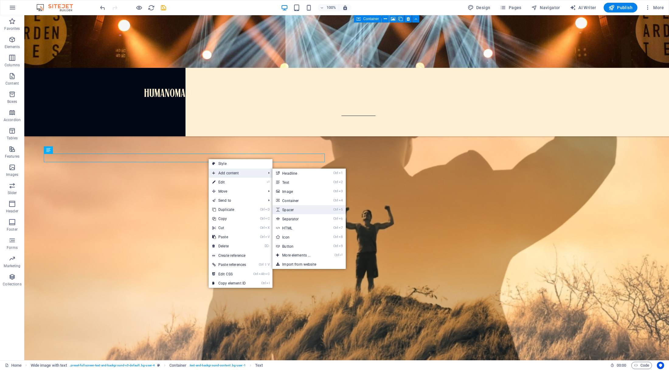
click at [298, 208] on link "Ctrl 5 Spacer" at bounding box center [298, 209] width 50 height 9
select select "px"
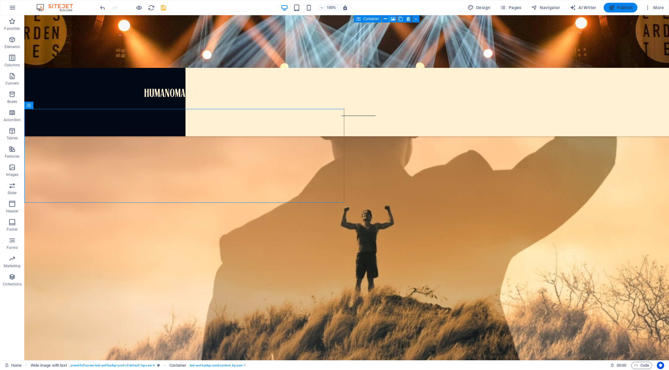
click at [624, 7] on span "Publish" at bounding box center [621, 8] width 24 height 6
